Goal: Use online tool/utility: Utilize a website feature to perform a specific function

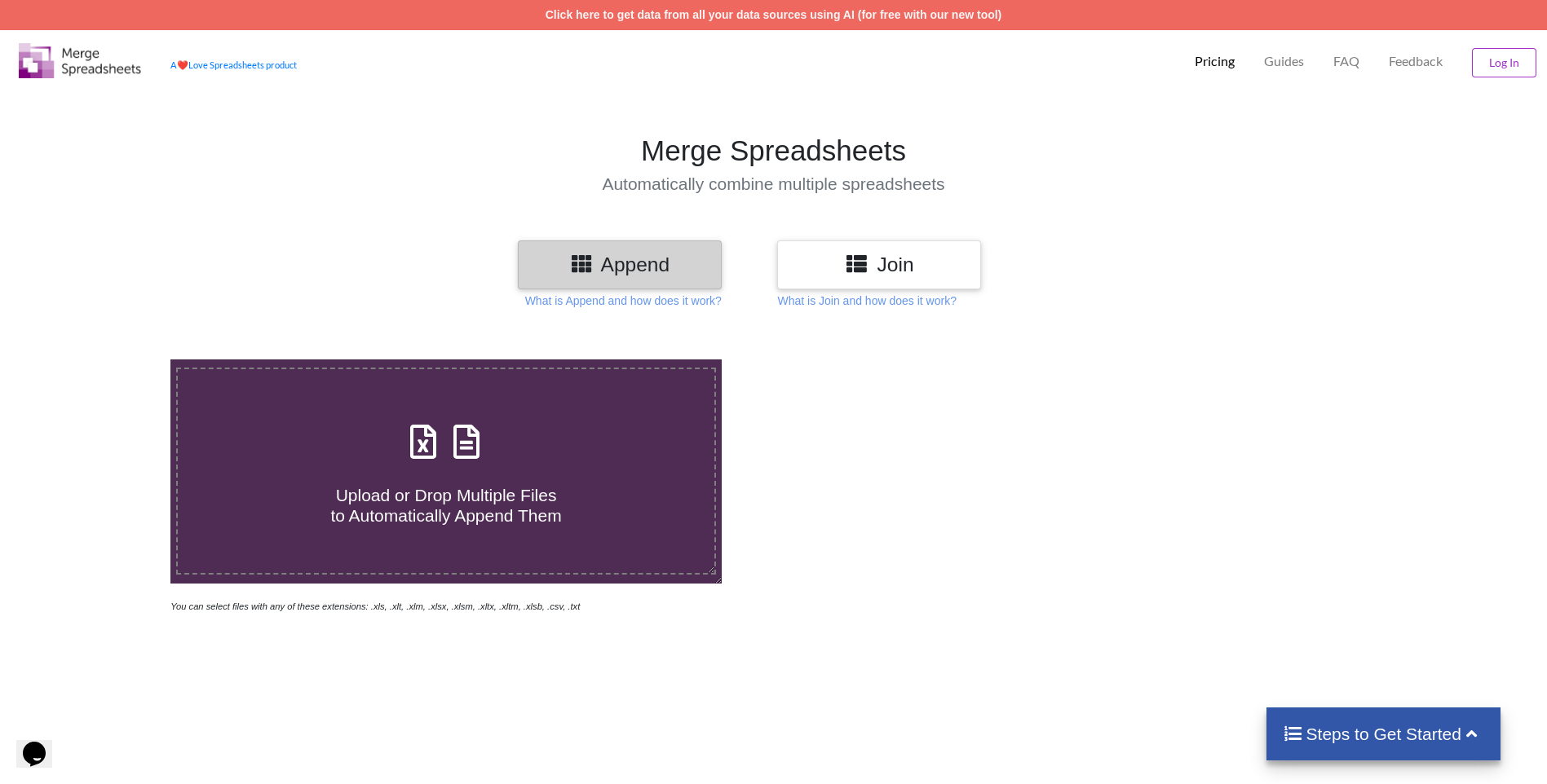
click at [433, 432] on icon at bounding box center [423, 433] width 40 height 34
click at [111, 359] on input "Upload or Drop Multiple Files to Automatically Append Them" at bounding box center [111, 359] width 0 height 0
type input "C:\fakepath\Toddy List1.xlsx"
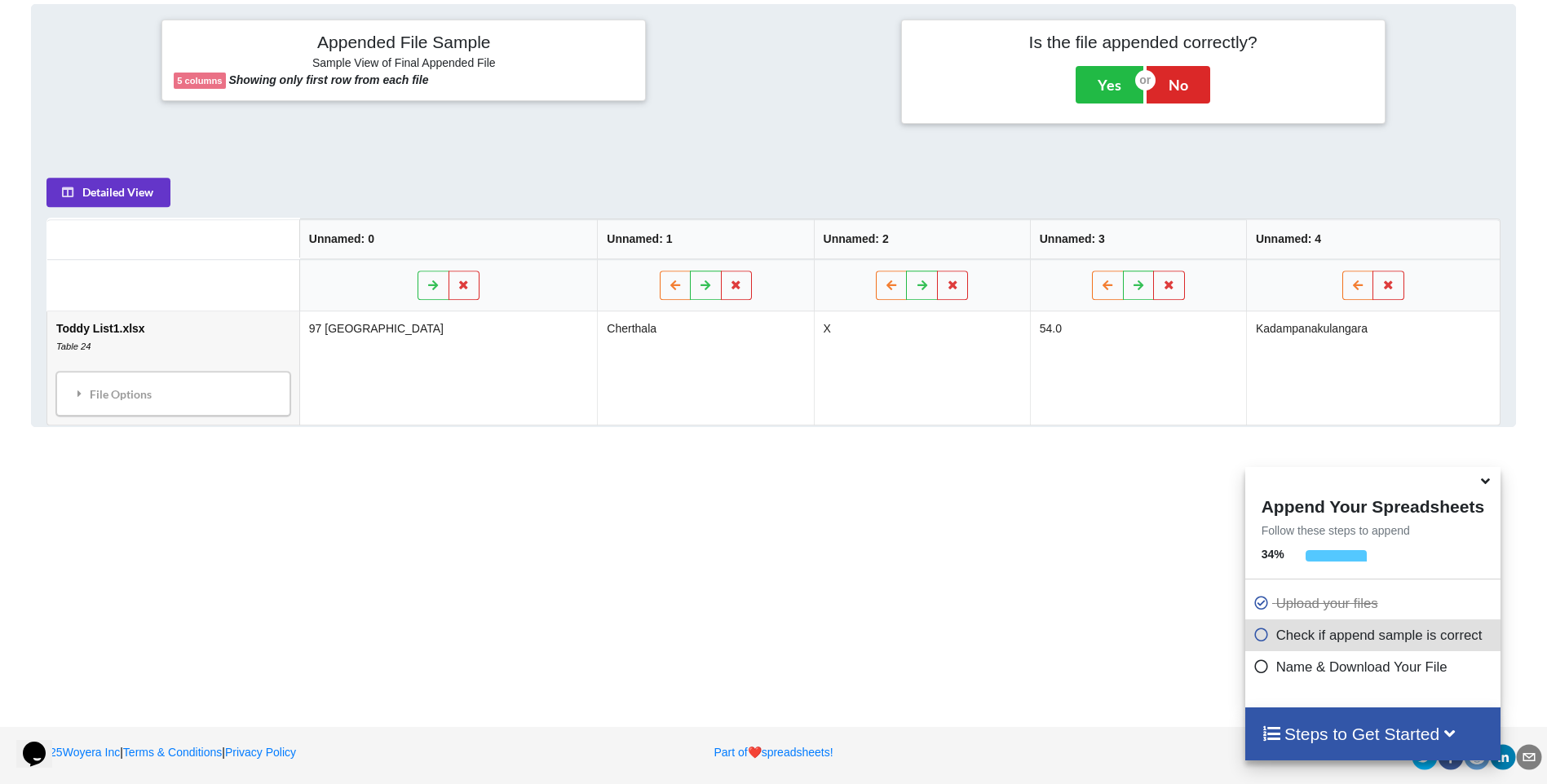
scroll to position [664, 0]
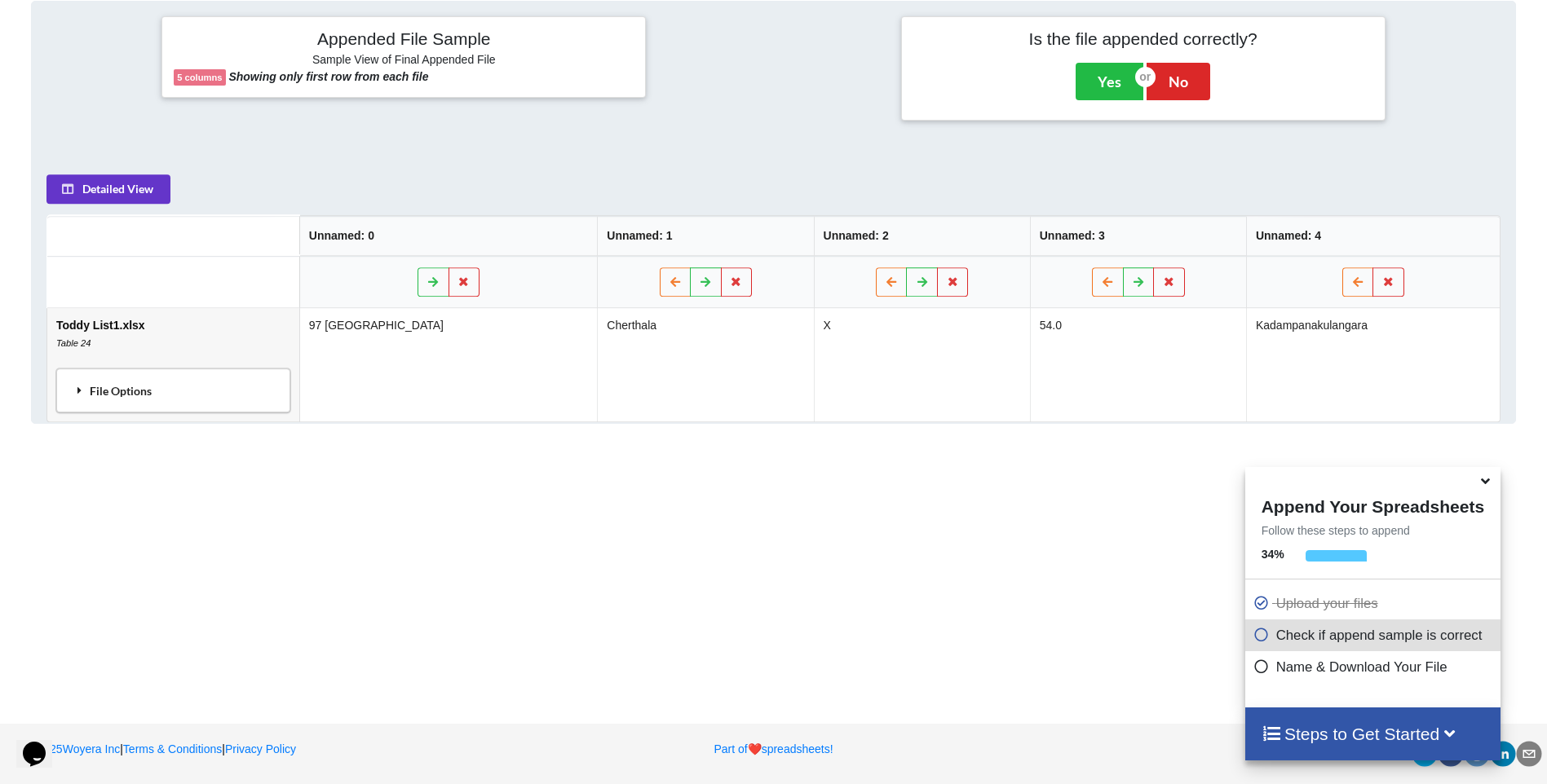
click at [125, 389] on div "File Options" at bounding box center [173, 390] width 225 height 34
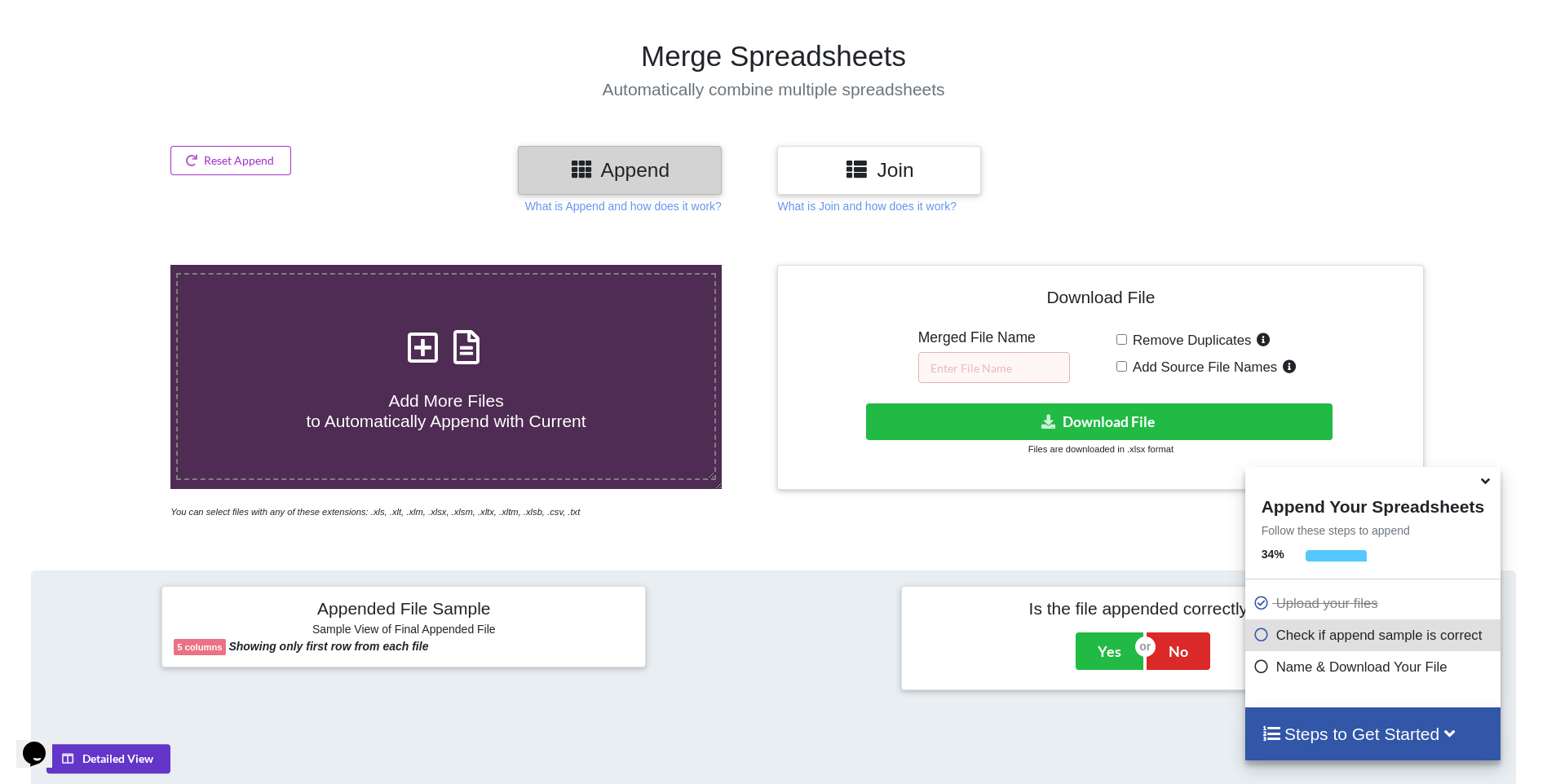
scroll to position [93, 0]
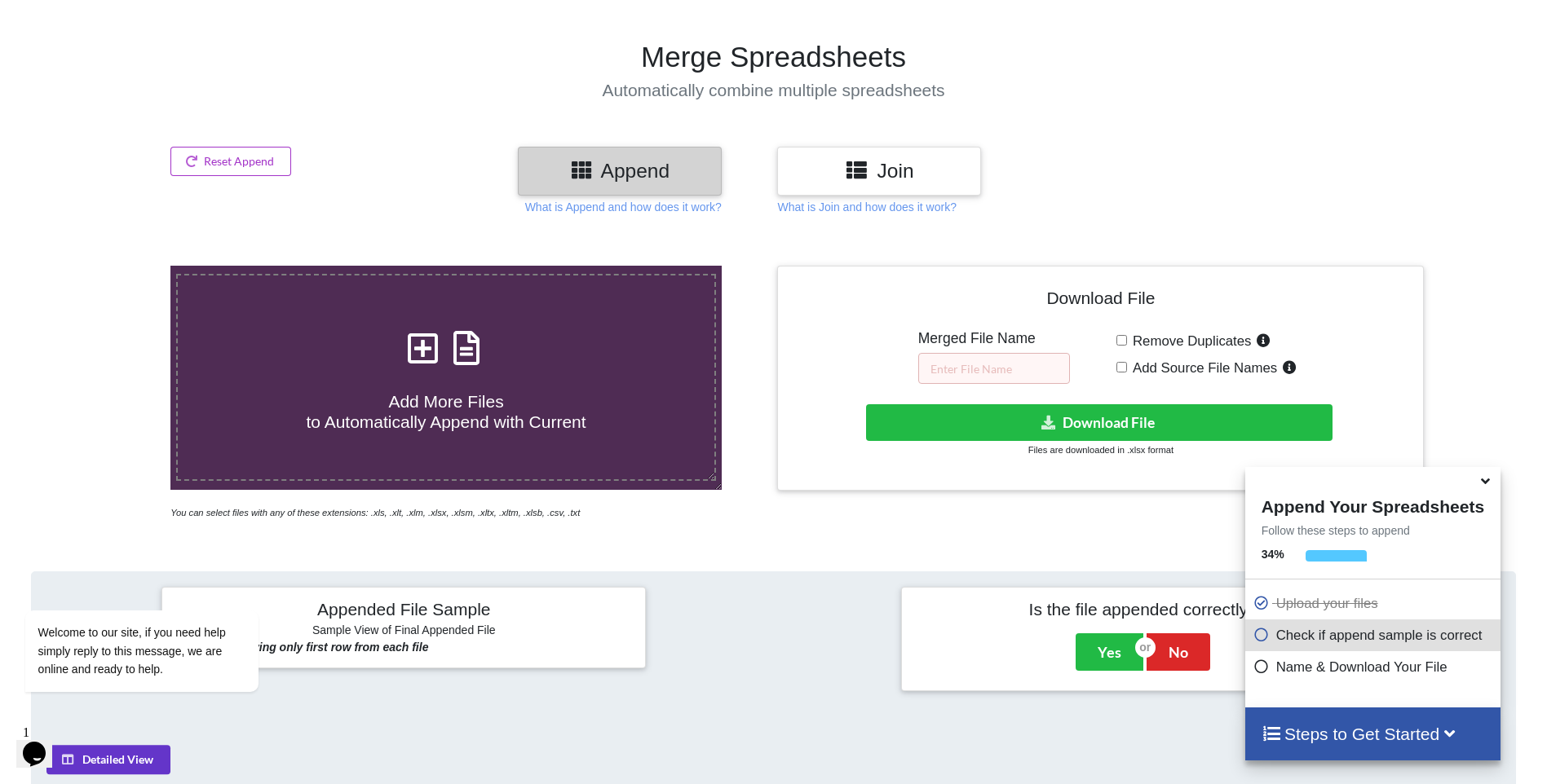
click at [670, 161] on h3 "Append" at bounding box center [620, 171] width 180 height 24
click at [1005, 370] on input "text" at bounding box center [993, 368] width 151 height 31
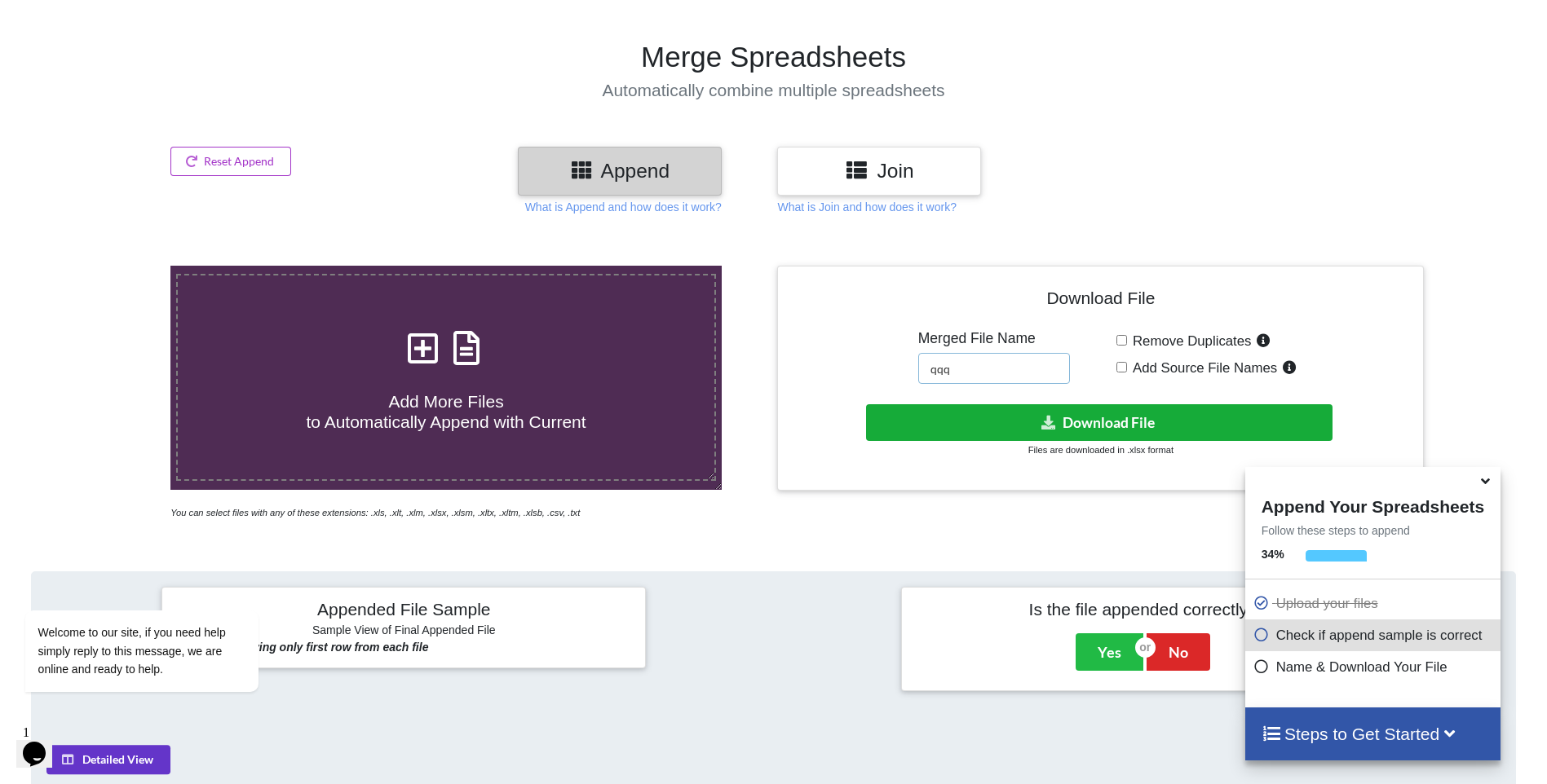
type input "qqq"
click at [1075, 421] on button "Download File" at bounding box center [1099, 422] width 466 height 37
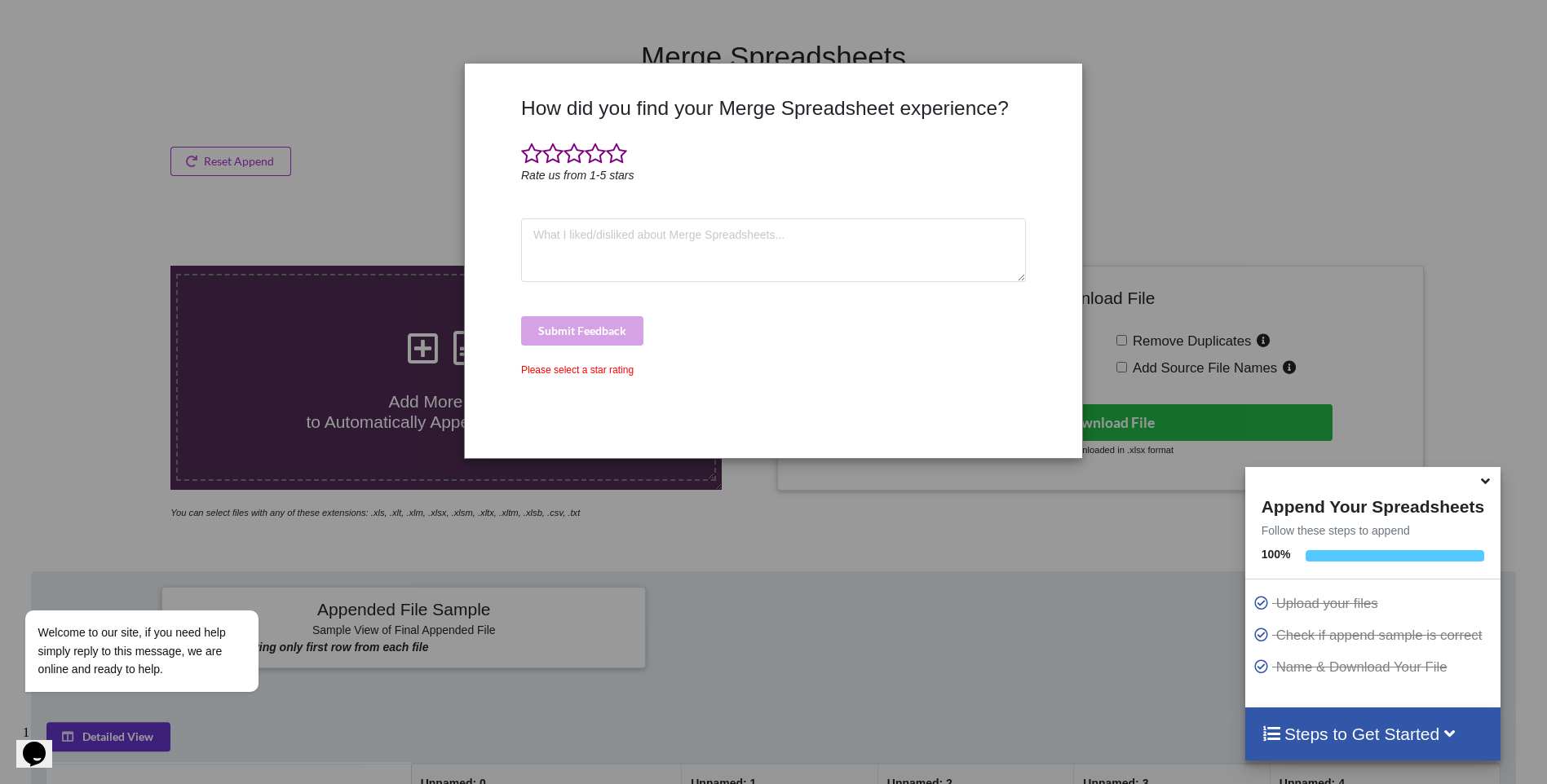
click at [1216, 151] on div "How did you find your Merge Spreadsheet experience? Rate us from 1-5 stars Subm…" at bounding box center [774, 392] width 1547 height 784
click at [340, 189] on div "How did you find your Merge Spreadsheet experience? Rate us from 1-5 stars Subm…" at bounding box center [774, 392] width 1547 height 784
click at [536, 159] on span at bounding box center [532, 154] width 21 height 23
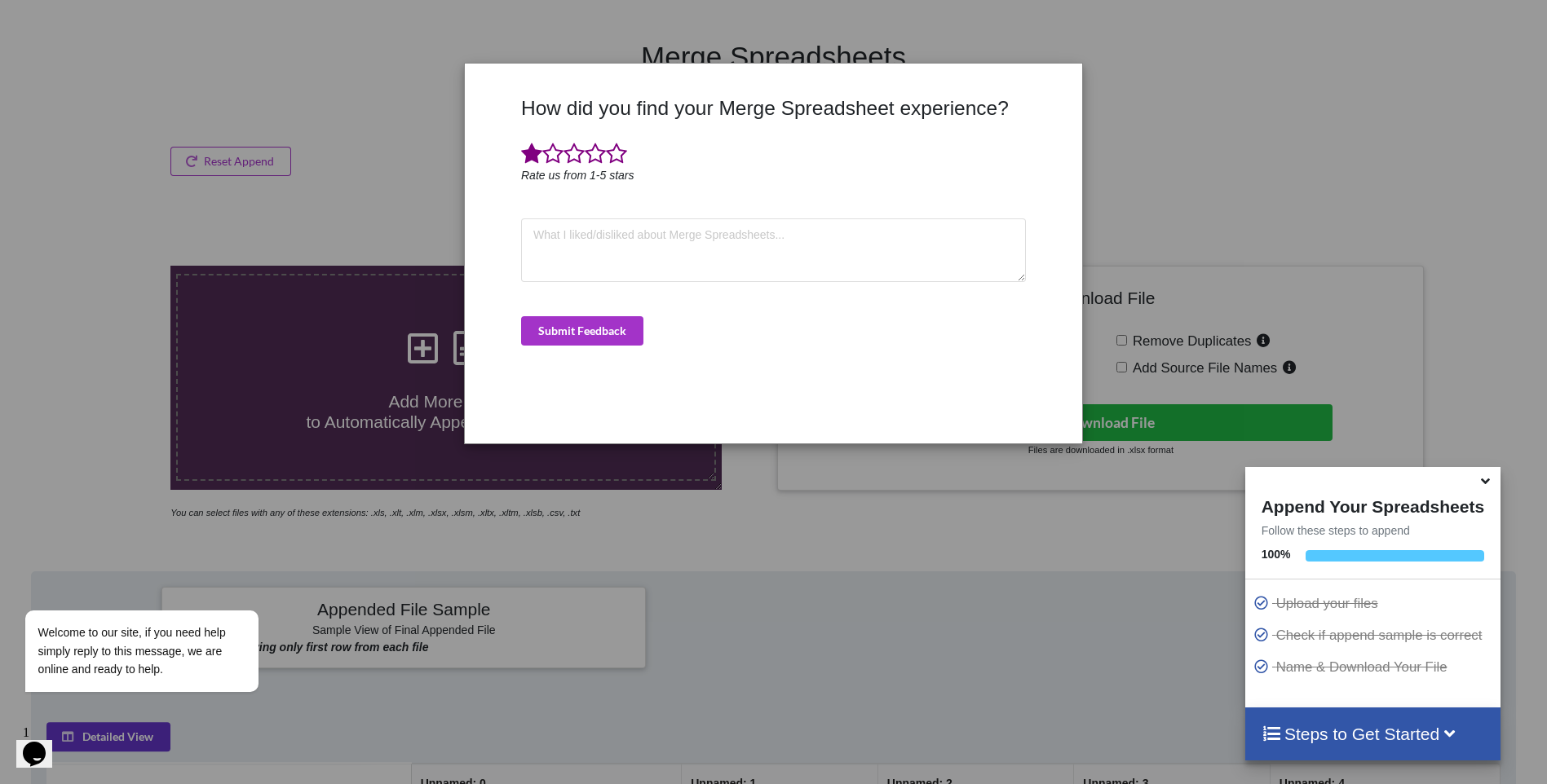
drag, startPoint x: 1295, startPoint y: 284, endPoint x: 1319, endPoint y: 330, distance: 51.9
click at [1299, 286] on div "How did you find your Merge Spreadsheet experience? Rate us from 1-5 stars Subm…" at bounding box center [774, 392] width 1547 height 784
click at [1484, 485] on icon at bounding box center [1485, 478] width 17 height 15
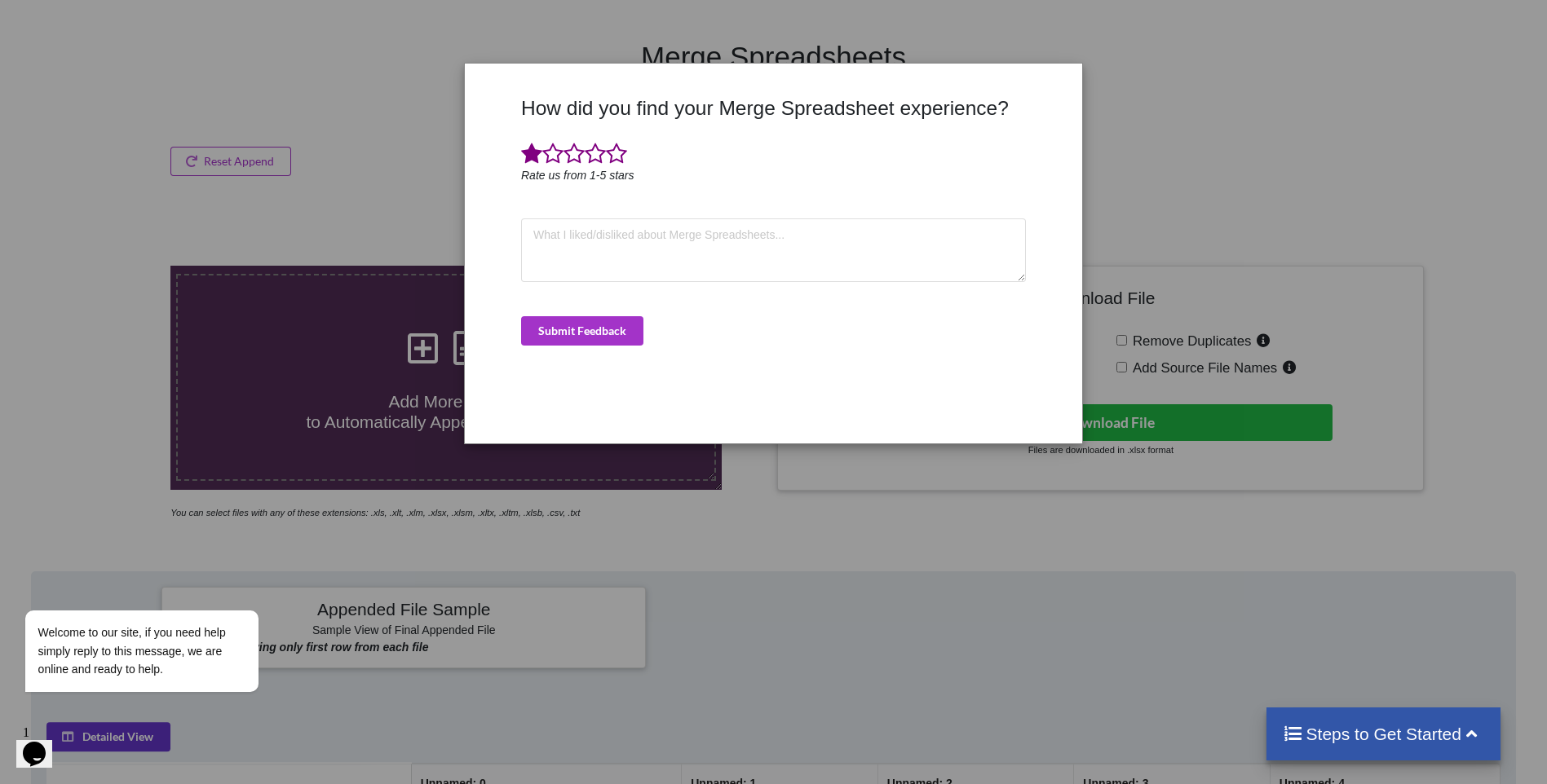
click at [938, 630] on div "How did you find your Merge Spreadsheet experience? Rate us from 1-5 stars Subm…" at bounding box center [774, 392] width 1547 height 784
click at [336, 247] on div "How did you find your Merge Spreadsheet experience? Rate us from 1-5 stars Subm…" at bounding box center [774, 392] width 1547 height 784
click at [325, 164] on div "How did you find your Merge Spreadsheet experience? Rate us from 1-5 stars Subm…" at bounding box center [774, 392] width 1547 height 784
